Goal: Task Accomplishment & Management: Manage account settings

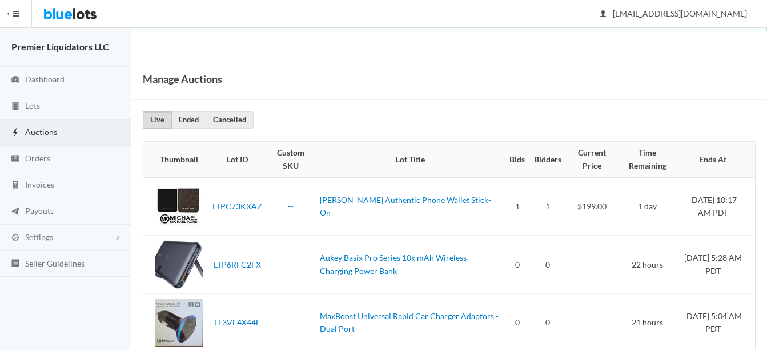
click at [35, 130] on span "Auctions" at bounding box center [41, 132] width 32 height 10
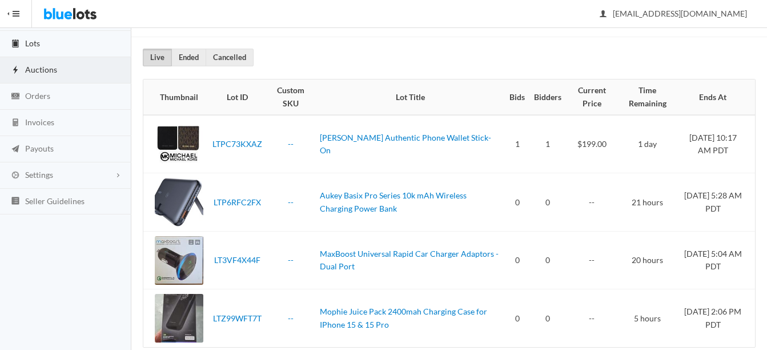
scroll to position [26, 0]
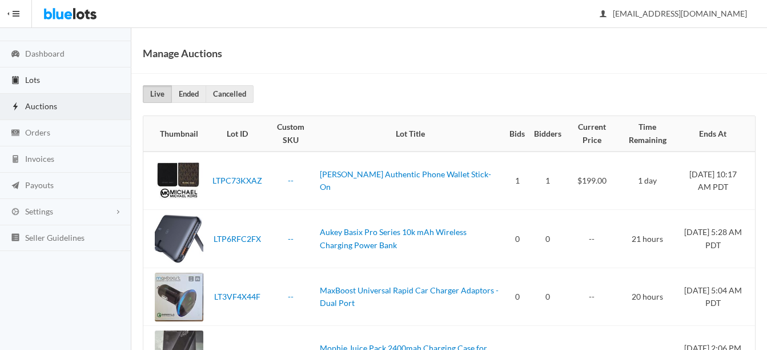
click at [34, 77] on span "Lots" at bounding box center [32, 80] width 15 height 10
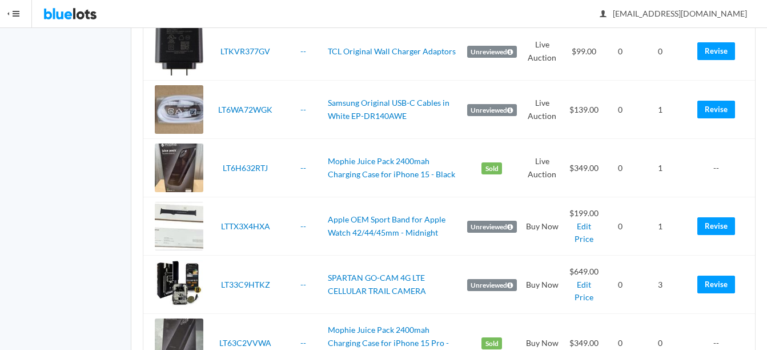
scroll to position [1828, 0]
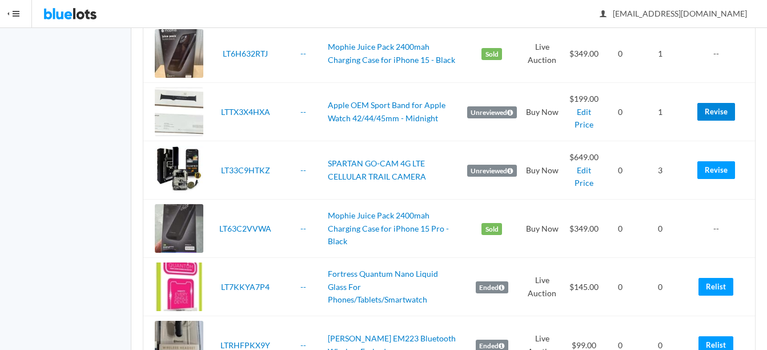
click at [714, 108] on link "Revise" at bounding box center [717, 112] width 38 height 18
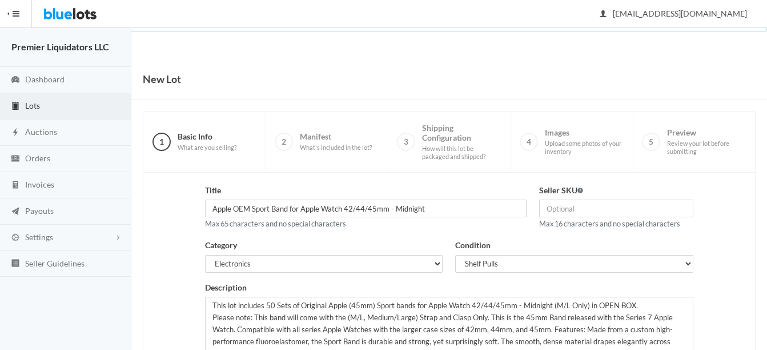
scroll to position [232, 0]
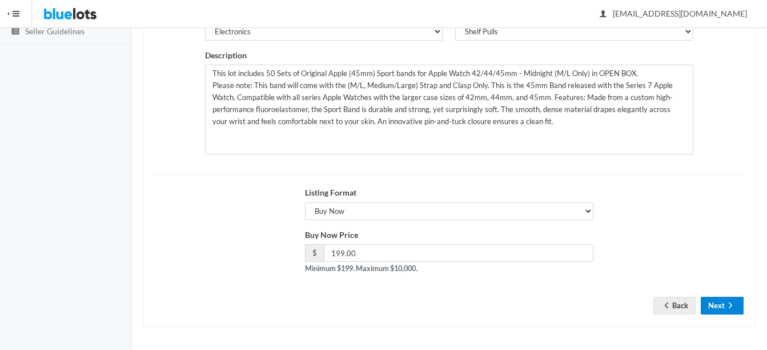
click at [730, 309] on icon "arrow forward" at bounding box center [730, 305] width 11 height 9
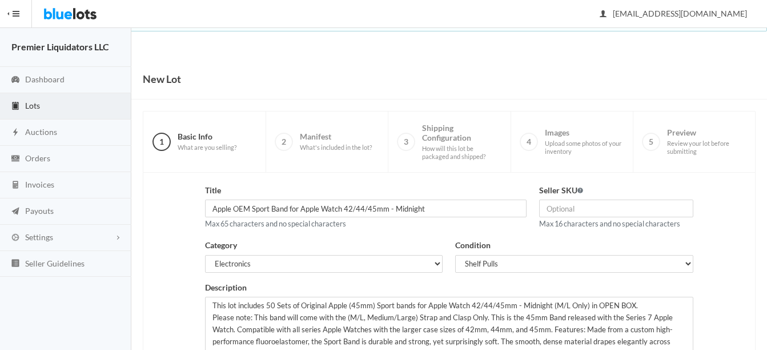
scroll to position [232, 0]
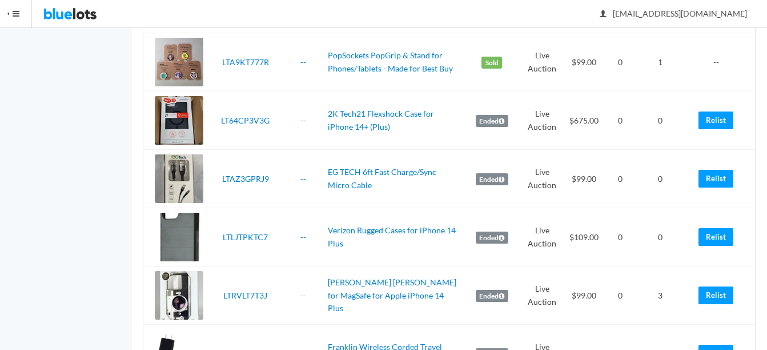
scroll to position [2456, 0]
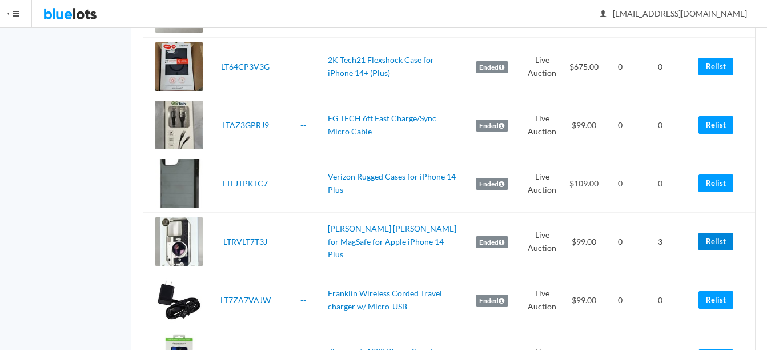
drag, startPoint x: 724, startPoint y: 240, endPoint x: 495, endPoint y: 64, distance: 288.9
click at [724, 240] on link "Relist" at bounding box center [716, 242] width 35 height 18
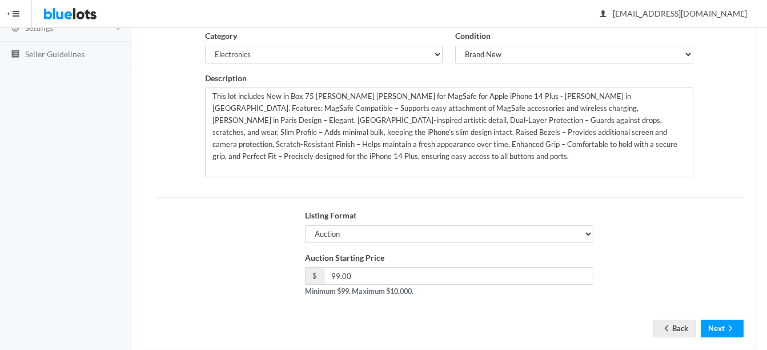
scroll to position [229, 0]
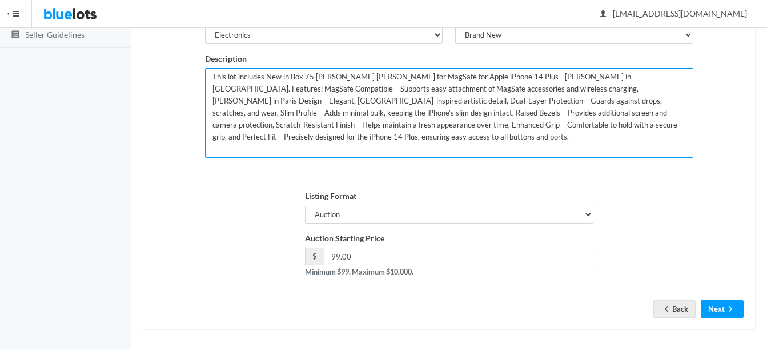
click at [311, 74] on textarea "This lot includes New in Box 75 [PERSON_NAME] [PERSON_NAME] for MagSafe for App…" at bounding box center [449, 113] width 489 height 90
type textarea "This lot includes New in Box 80 [PERSON_NAME] [PERSON_NAME] for MagSafe for App…"
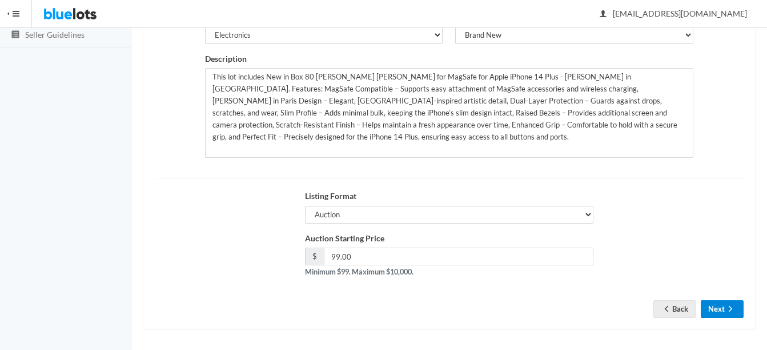
click at [733, 306] on icon "arrow forward" at bounding box center [730, 308] width 11 height 9
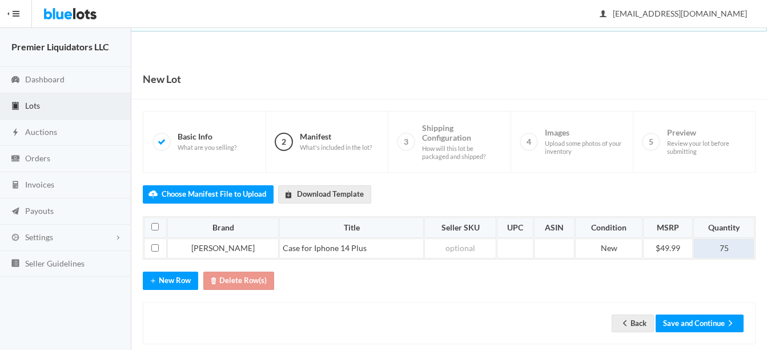
click at [741, 247] on td "75" at bounding box center [724, 248] width 61 height 21
click at [674, 329] on button "Save and Continue" at bounding box center [700, 323] width 88 height 18
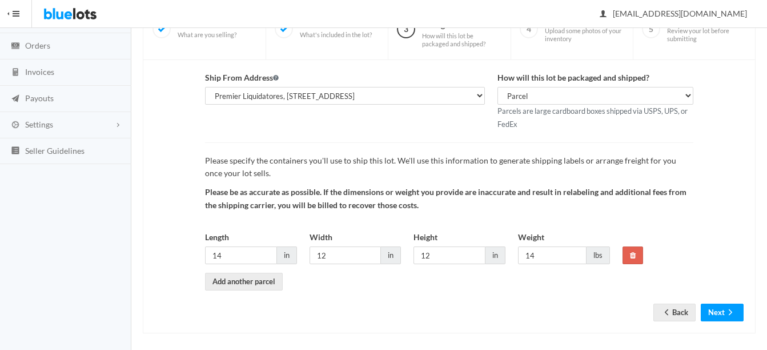
scroll to position [119, 0]
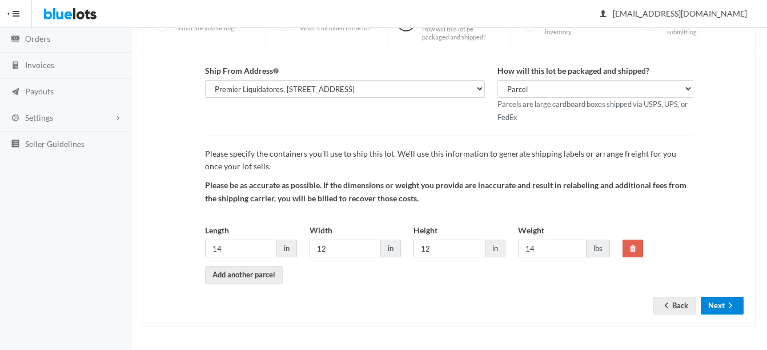
click at [734, 311] on ion-icon "arrow forward" at bounding box center [730, 306] width 11 height 11
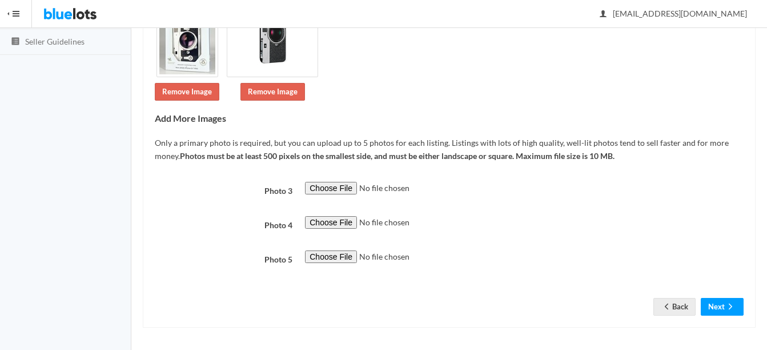
scroll to position [223, 0]
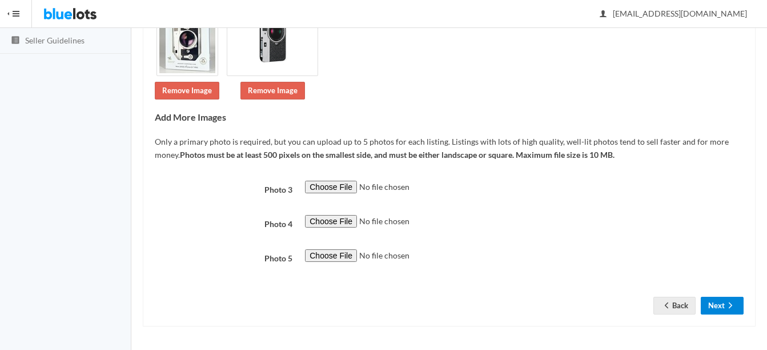
click at [721, 307] on button "Next" at bounding box center [722, 306] width 43 height 18
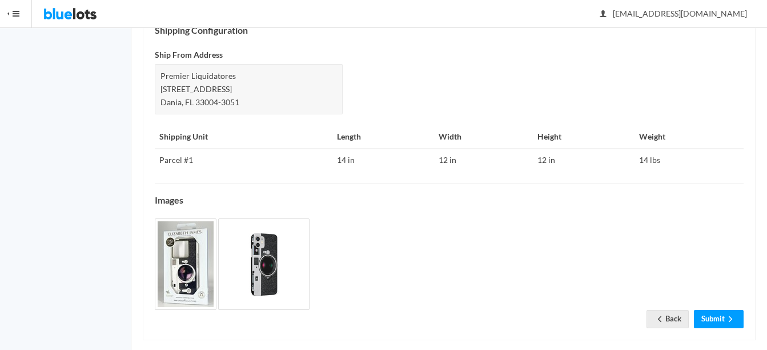
scroll to position [543, 0]
click at [710, 310] on link "Submit" at bounding box center [719, 318] width 50 height 18
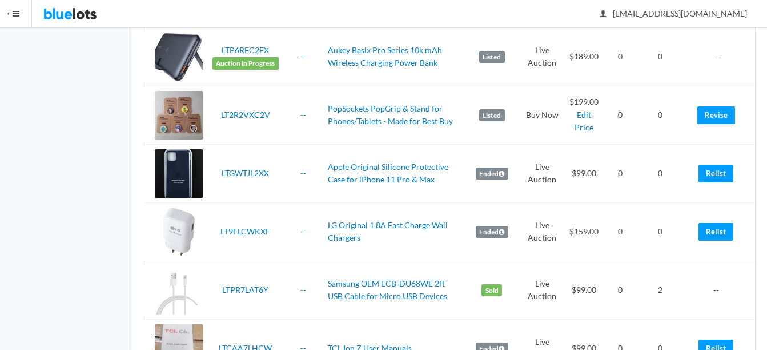
scroll to position [514, 0]
